Goal: Task Accomplishment & Management: Manage account settings

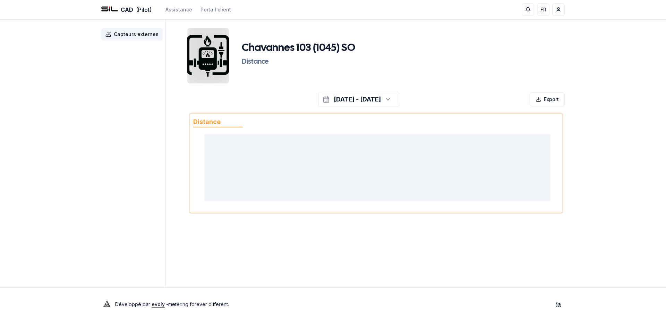
click at [376, 58] on body "CAD (Pilot) Assistance Portail client FR Nicolas Clerc Capteurs externes Chavan…" at bounding box center [333, 160] width 666 height 321
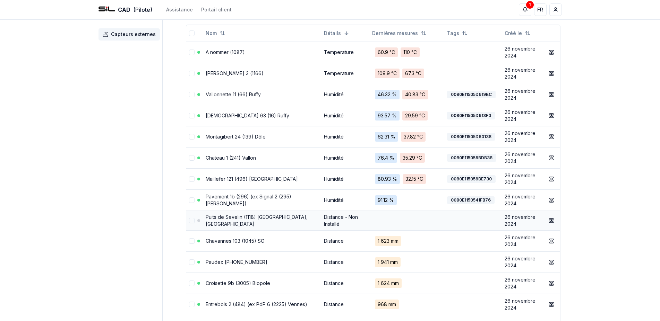
scroll to position [35, 0]
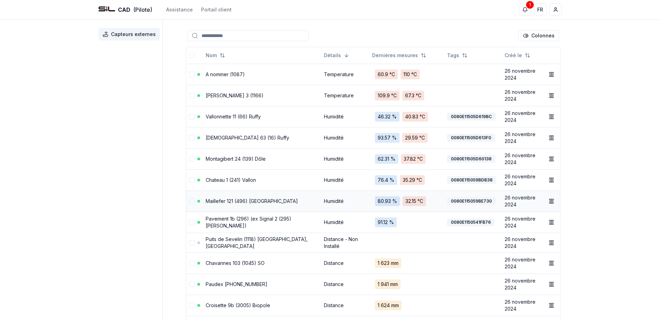
click at [244, 203] on link "Maillefer 121 (496) [GEOGRAPHIC_DATA]" at bounding box center [252, 201] width 92 height 6
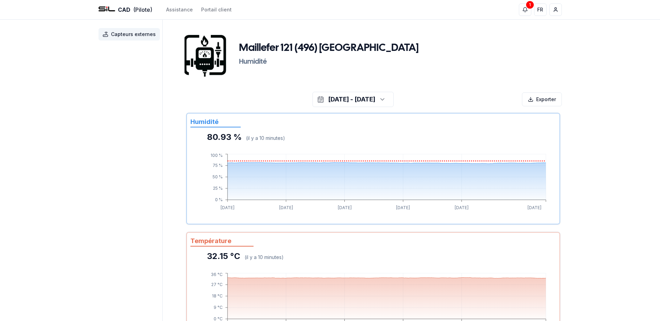
scroll to position [35, 0]
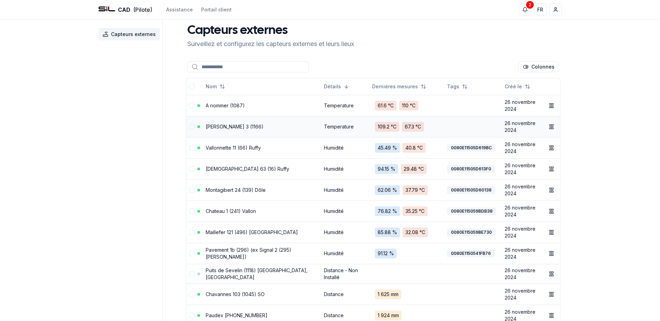
scroll to position [4, 0]
click at [248, 253] on link "Pavement 1b (296) (ex Signal 2 (295) [PERSON_NAME])" at bounding box center [249, 254] width 86 height 13
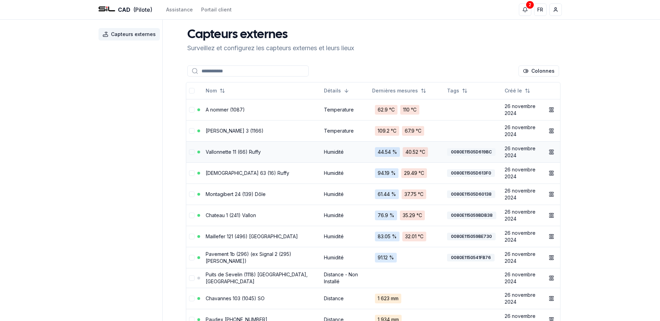
click at [250, 153] on link "Vallonnette 11 (66) Ruffy" at bounding box center [233, 152] width 55 height 6
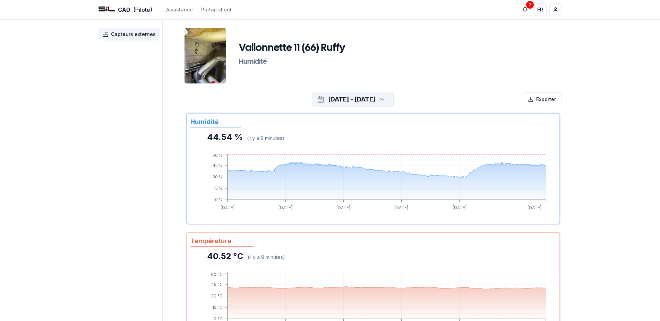
click at [375, 102] on div "[DATE] - [DATE]" at bounding box center [351, 100] width 47 height 10
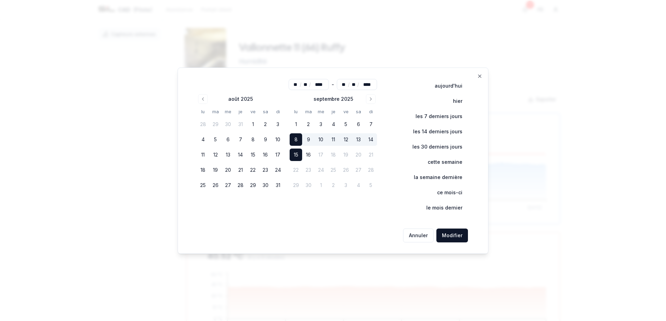
click at [299, 153] on button "15" at bounding box center [295, 155] width 12 height 12
type input "**"
click at [450, 235] on button "Modifier" at bounding box center [452, 236] width 32 height 14
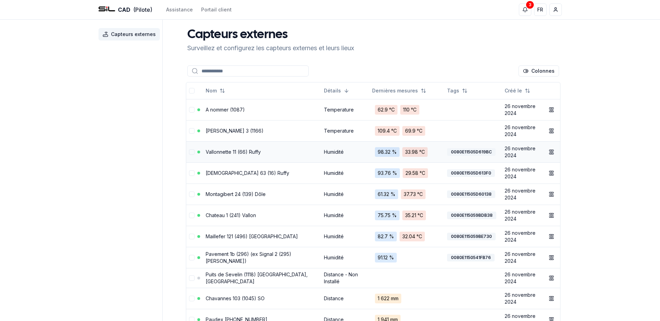
click at [247, 151] on link "Vallonnette 11 (66) Ruffy" at bounding box center [233, 152] width 55 height 6
click at [246, 193] on link "Montagibert 24 (139) Dôle" at bounding box center [236, 194] width 60 height 6
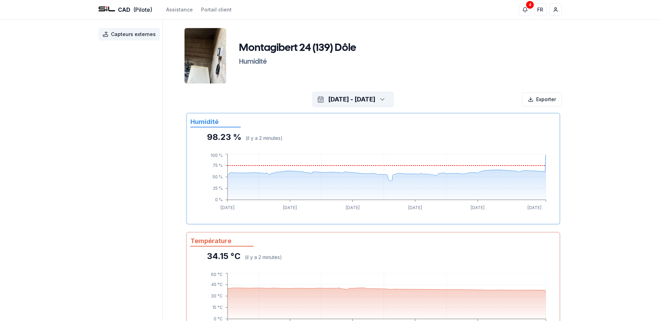
click at [375, 94] on div "[DATE] - [DATE]" at bounding box center [351, 99] width 47 height 12
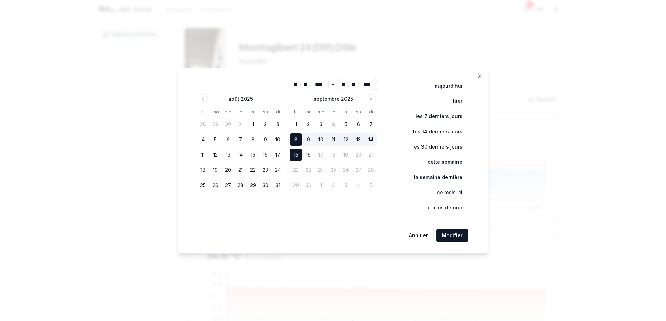
click at [300, 156] on button "15" at bounding box center [295, 155] width 12 height 12
type input "**"
click at [446, 233] on button "Modifier" at bounding box center [452, 236] width 32 height 14
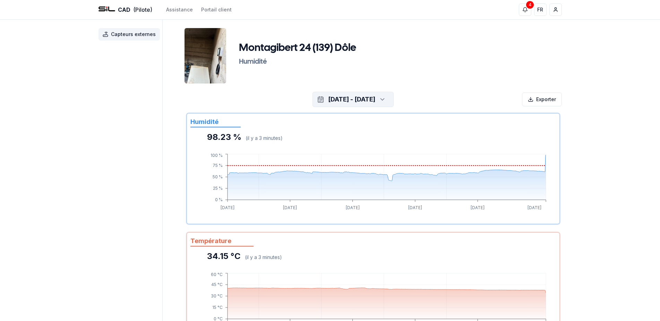
click at [389, 97] on div "button" at bounding box center [382, 99] width 16 height 10
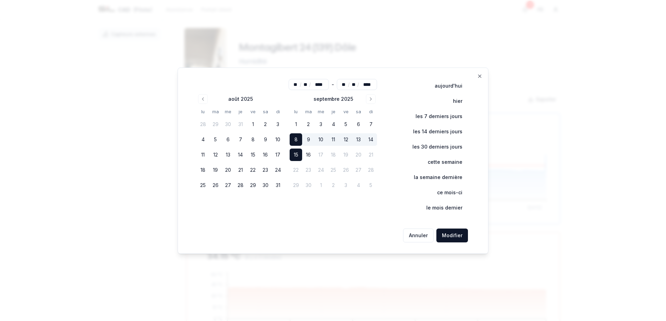
click at [298, 155] on button "15" at bounding box center [295, 155] width 12 height 12
type input "**"
click at [448, 234] on button "Modifier" at bounding box center [452, 236] width 32 height 14
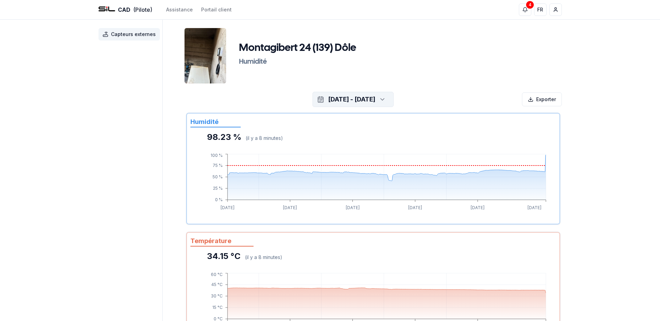
click at [389, 103] on div "button" at bounding box center [382, 99] width 16 height 10
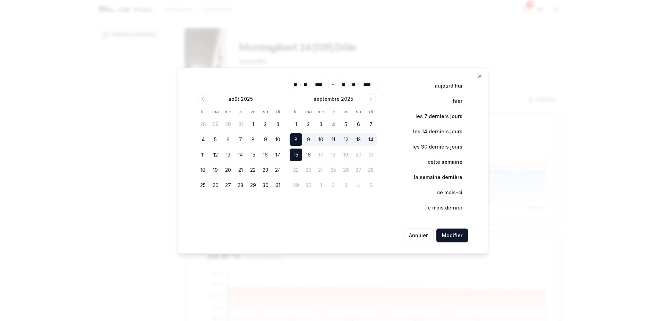
click at [298, 154] on button "15" at bounding box center [295, 155] width 12 height 12
type input "**"
click at [461, 236] on button "Modifier" at bounding box center [452, 236] width 32 height 14
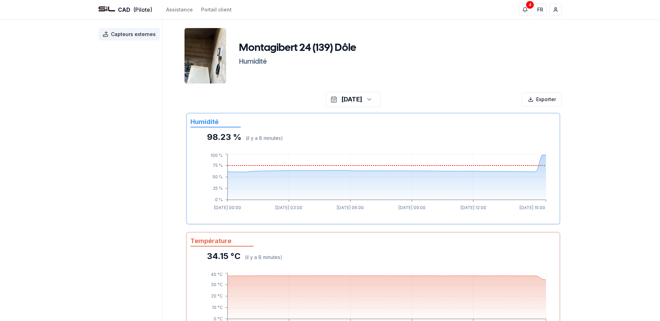
scroll to position [77, 0]
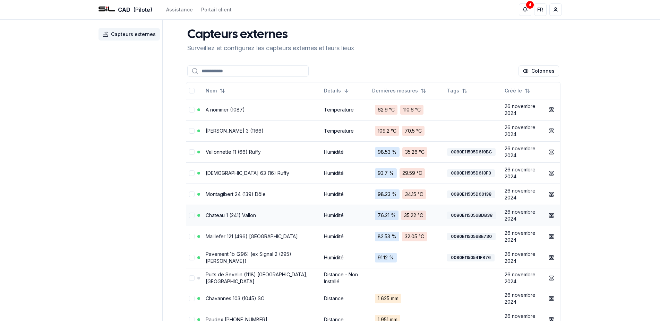
click at [240, 215] on link "Chateau 1 (241) Vallon" at bounding box center [231, 216] width 50 height 6
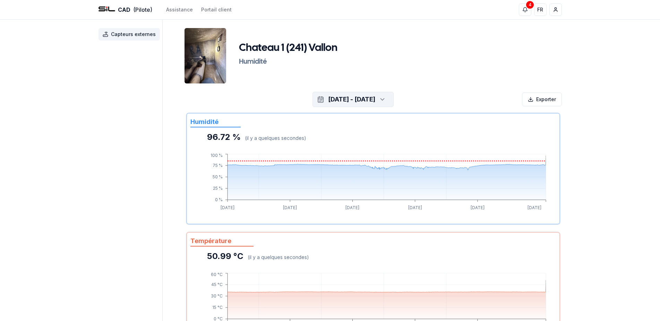
click at [386, 96] on icon "button" at bounding box center [382, 99] width 7 height 10
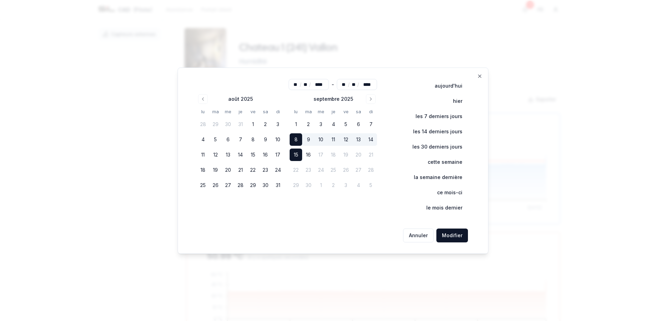
click at [294, 154] on button "15" at bounding box center [295, 155] width 12 height 12
type input "**"
click at [452, 236] on button "Modifier" at bounding box center [452, 236] width 32 height 14
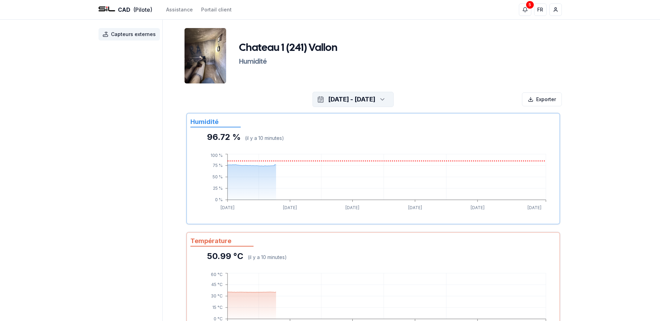
click at [386, 97] on icon "button" at bounding box center [382, 99] width 7 height 10
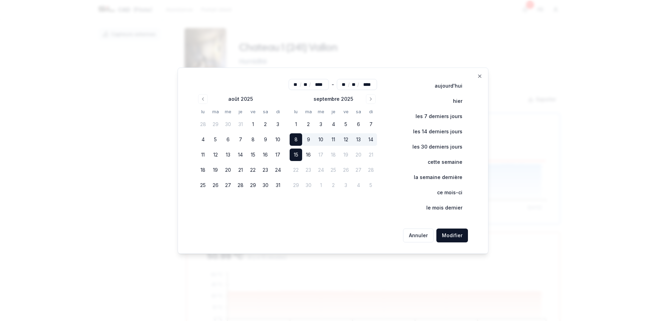
click at [297, 153] on button "15" at bounding box center [295, 155] width 12 height 12
type input "**"
click at [458, 233] on button "Modifier" at bounding box center [452, 236] width 32 height 14
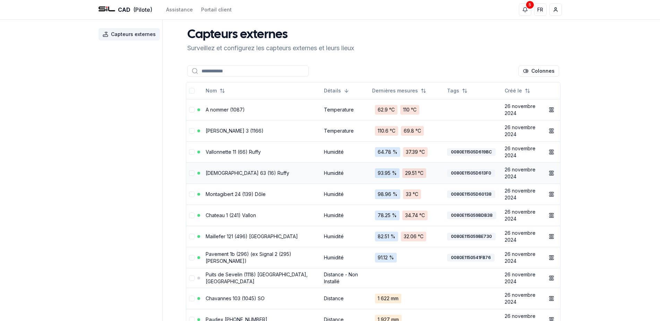
click at [227, 172] on link "[DEMOGRAPHIC_DATA] 63 (16) Ruffy" at bounding box center [248, 173] width 84 height 6
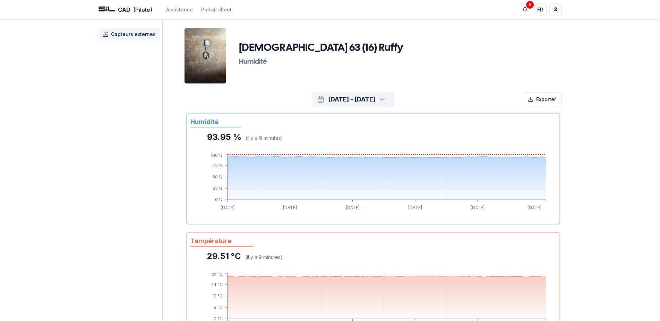
click at [336, 96] on div "[DATE] - [DATE]" at bounding box center [351, 100] width 47 height 10
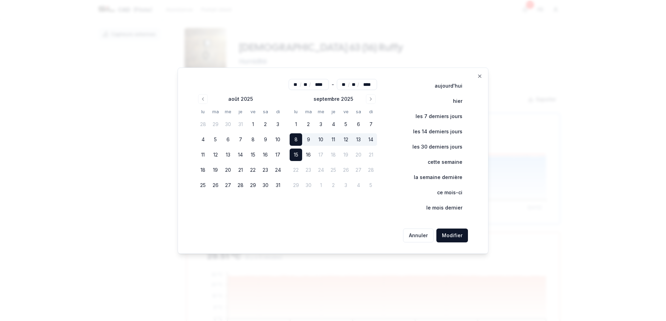
click at [298, 157] on button "15" at bounding box center [295, 155] width 12 height 12
type input "**"
click at [453, 234] on button "Modifier" at bounding box center [452, 236] width 32 height 14
